Goal: Information Seeking & Learning: Learn about a topic

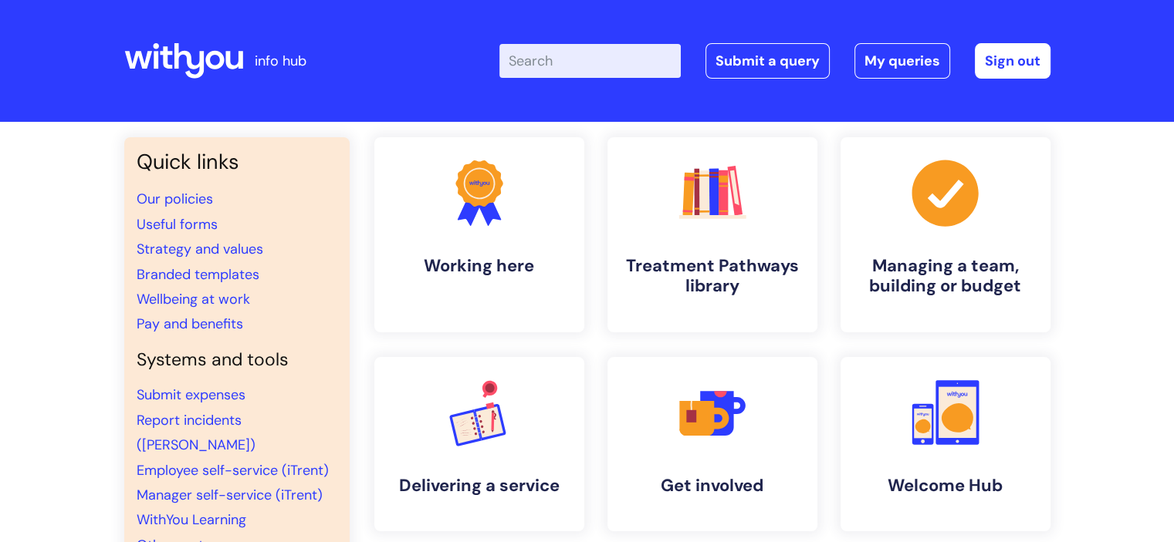
click at [590, 65] on input "Enter your search term here..." at bounding box center [589, 61] width 181 height 34
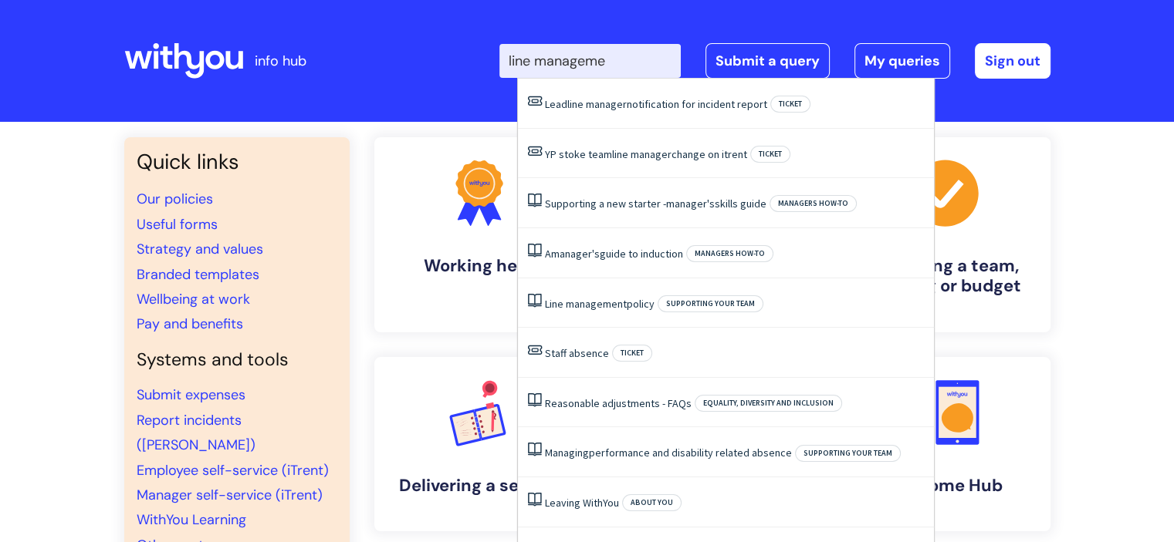
type input "line managemen"
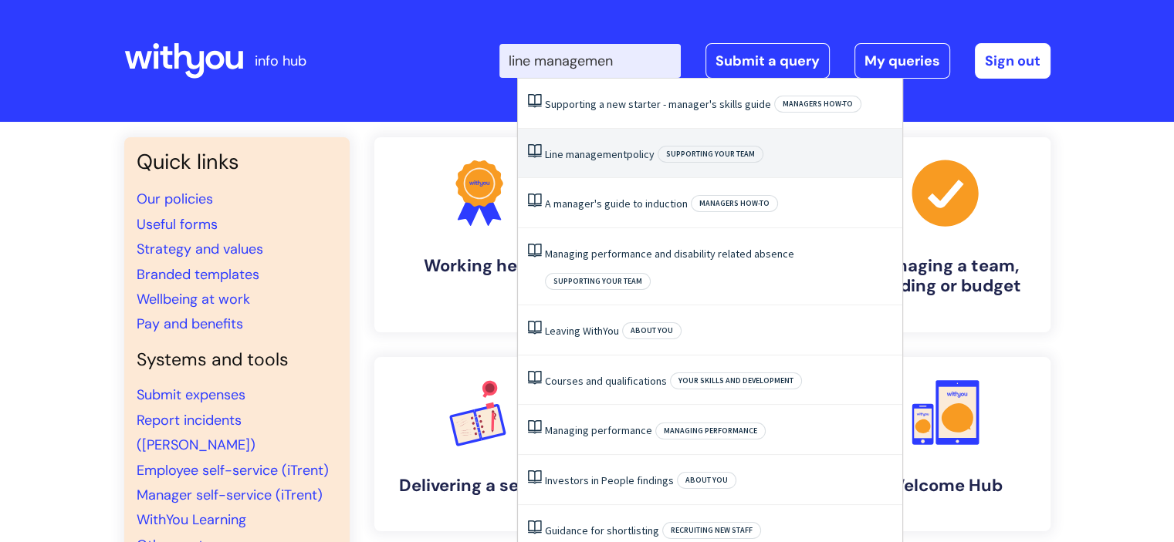
click at [621, 160] on span "management" at bounding box center [596, 154] width 61 height 14
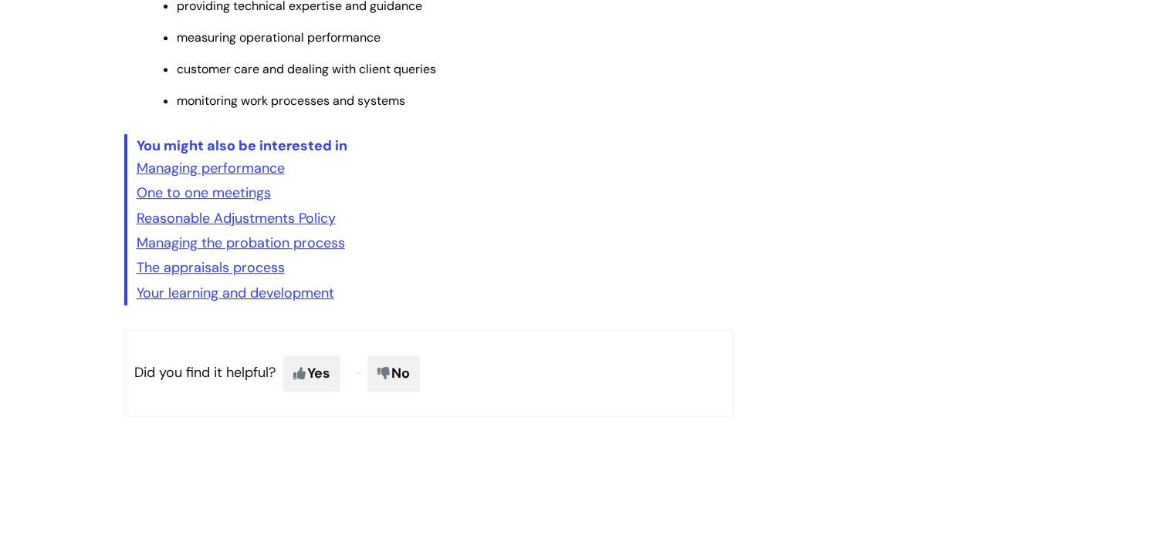
scroll to position [732, 0]
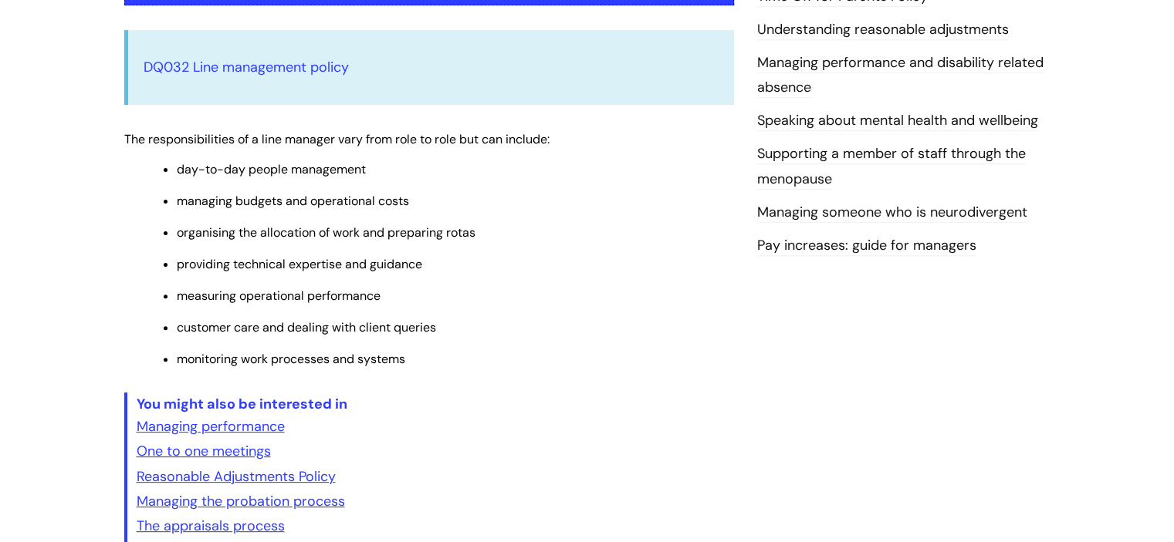
scroll to position [466, 0]
